Goal: Transaction & Acquisition: Obtain resource

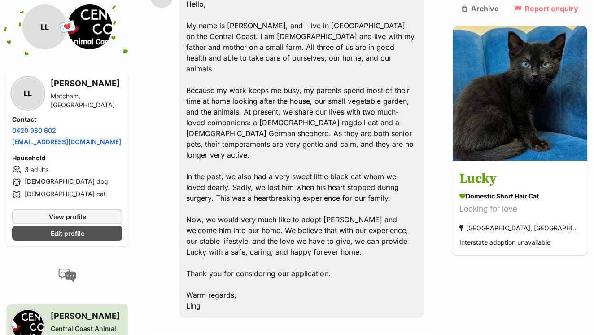
scroll to position [305, 0]
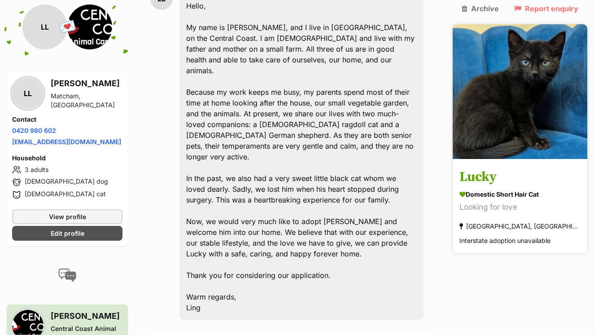
click at [547, 80] on img at bounding box center [520, 91] width 135 height 135
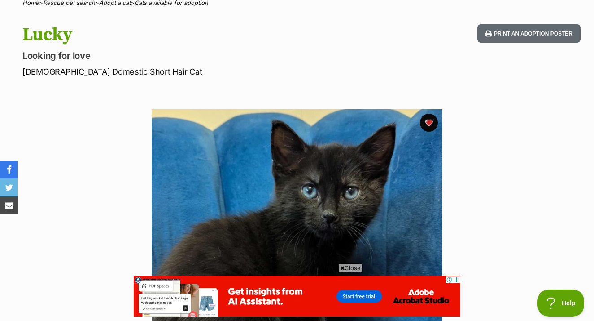
scroll to position [94, 0]
